Goal: Information Seeking & Learning: Learn about a topic

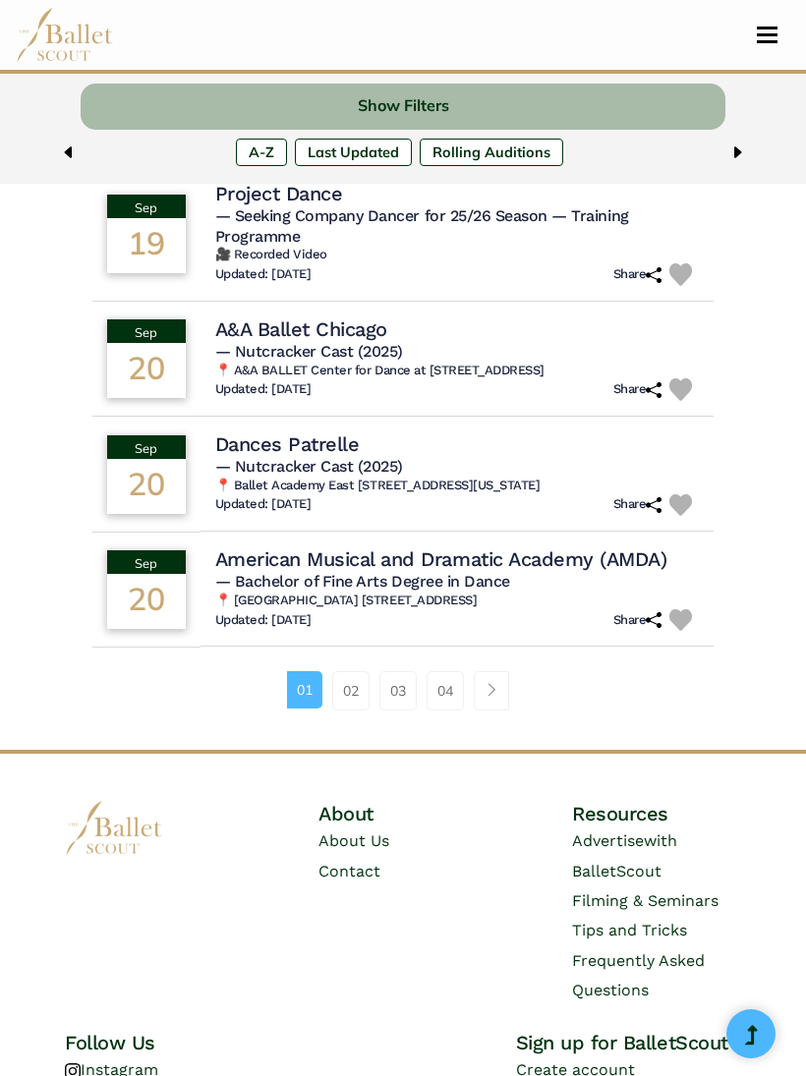
scroll to position [1245, 0]
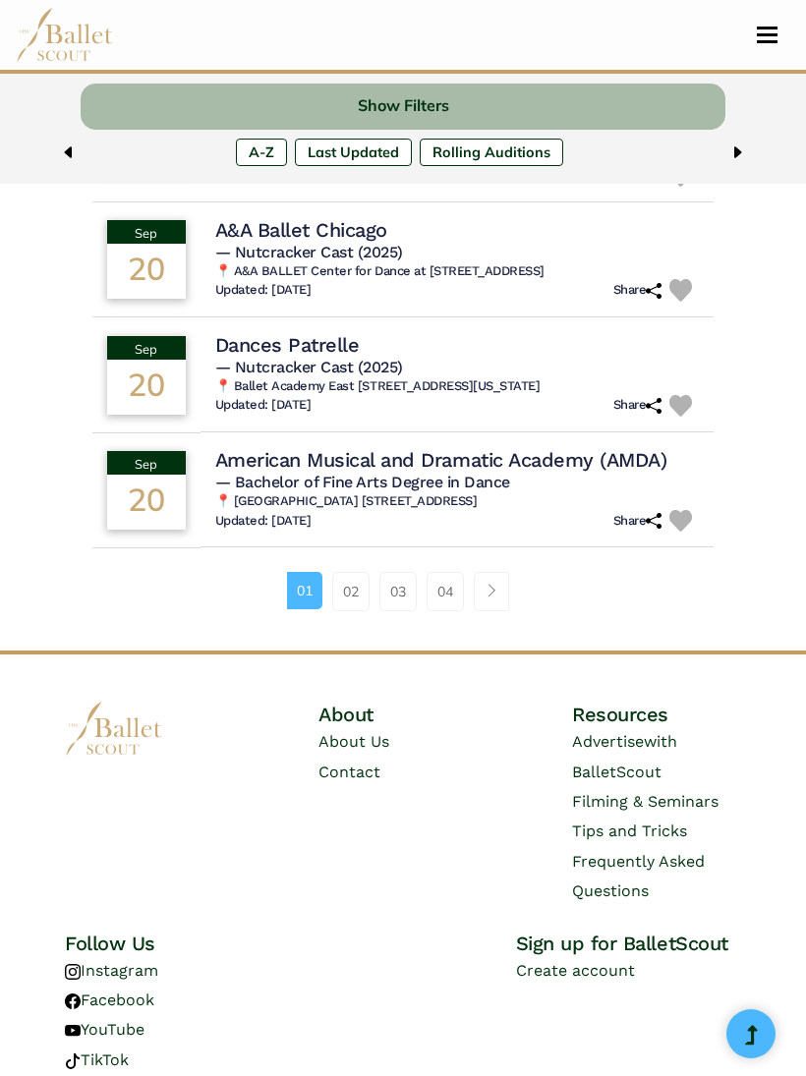
click at [352, 572] on link "02" at bounding box center [350, 591] width 37 height 39
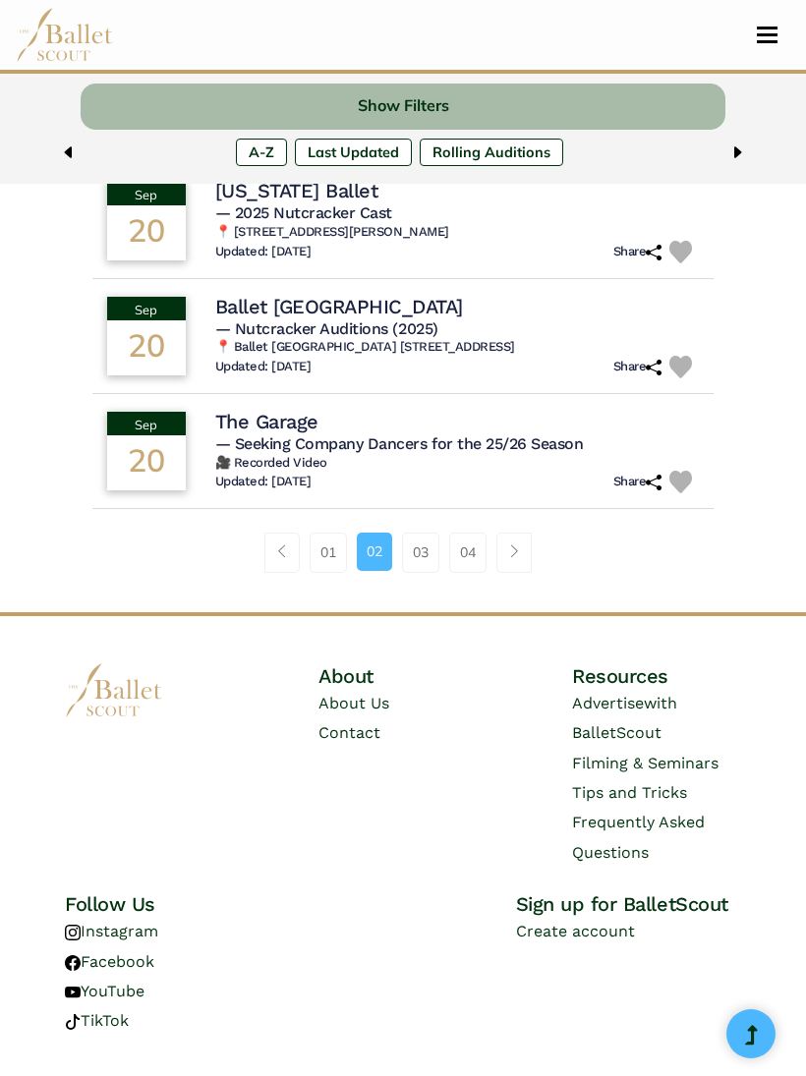
scroll to position [1267, 0]
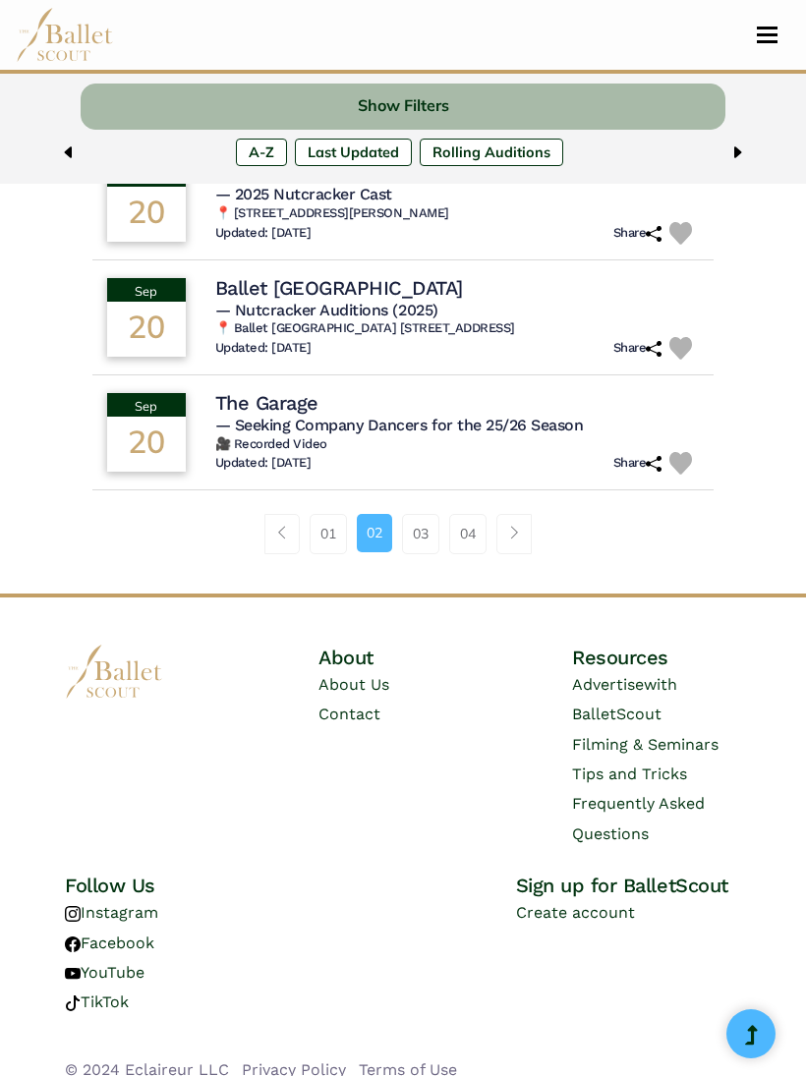
click at [431, 545] on link "03" at bounding box center [420, 533] width 37 height 39
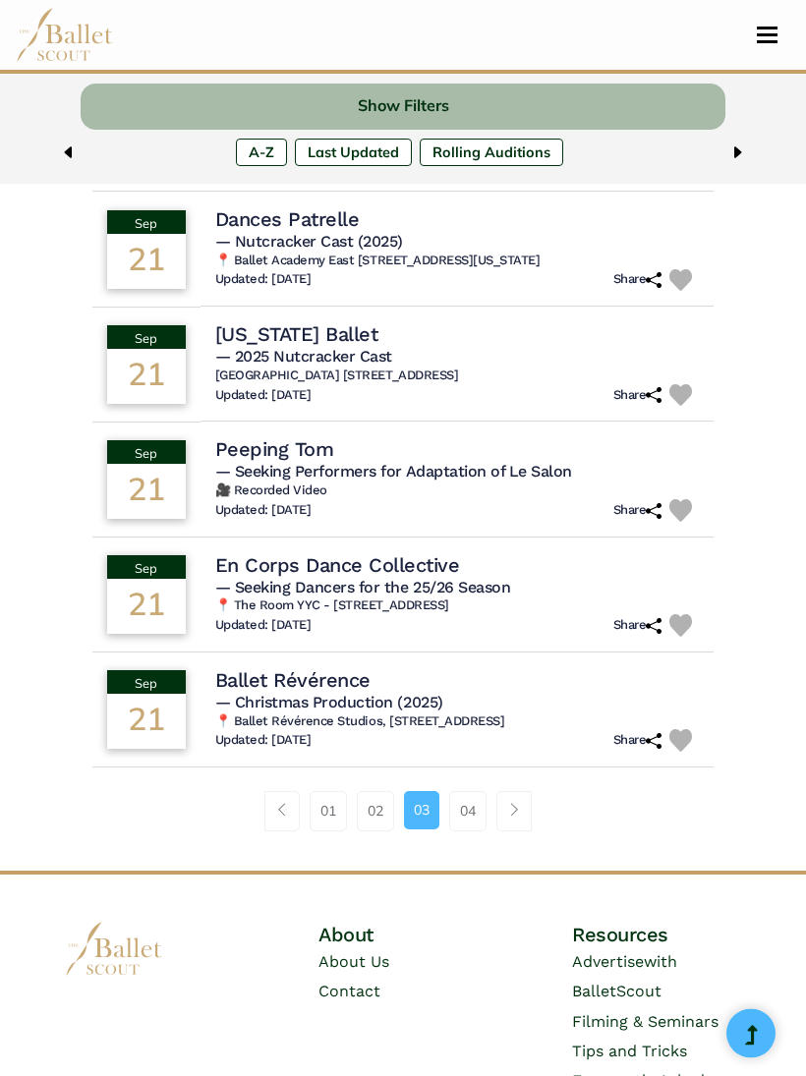
scroll to position [964, 0]
click at [466, 791] on link "04" at bounding box center [467, 810] width 37 height 39
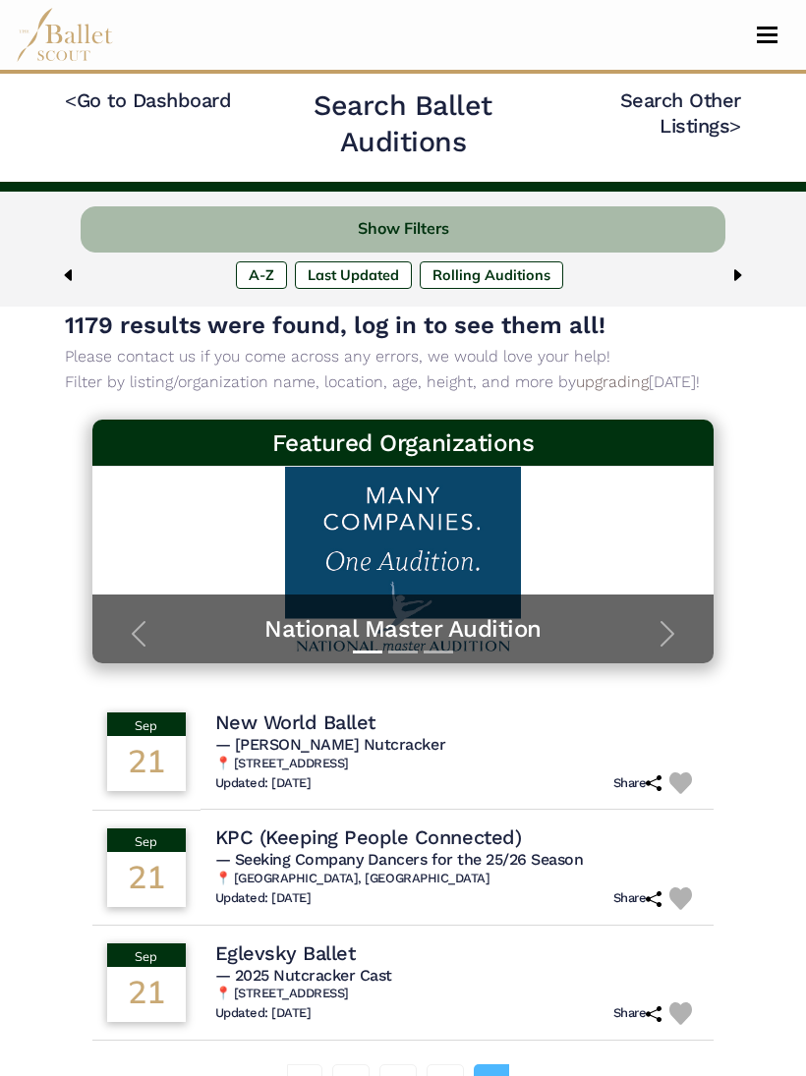
click at [741, 282] on img at bounding box center [737, 275] width 16 height 16
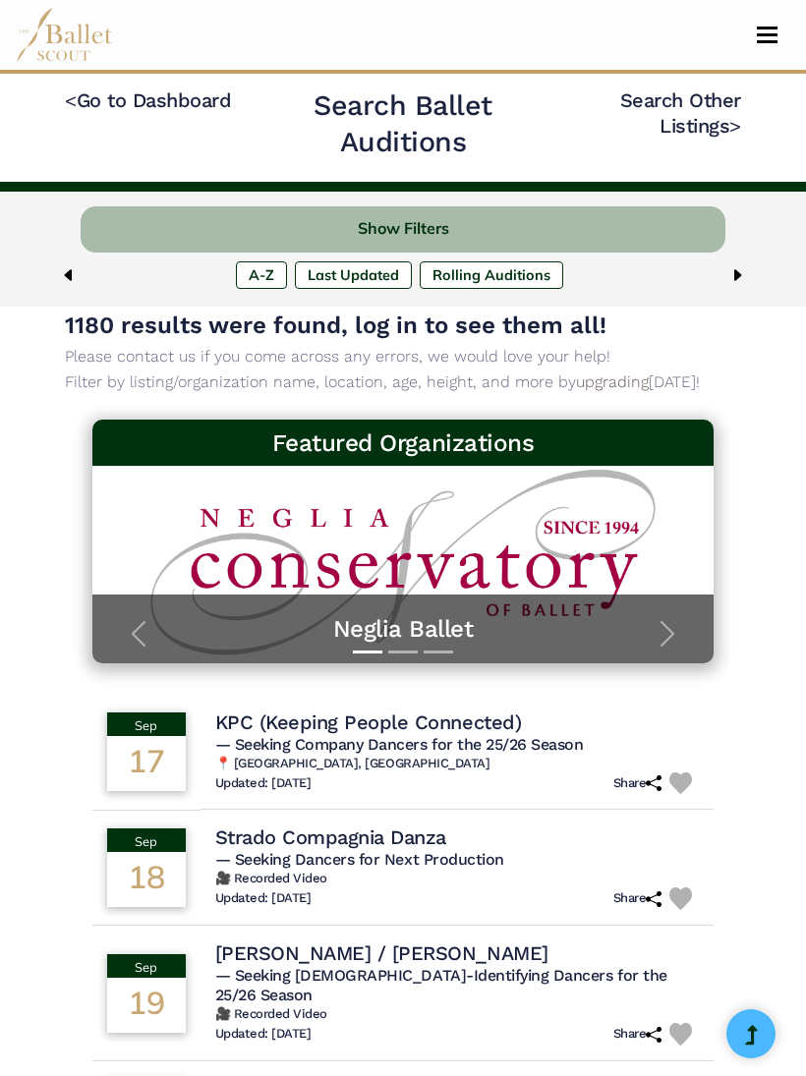
scroll to position [1266, 0]
